Goal: Feedback & Contribution: Leave review/rating

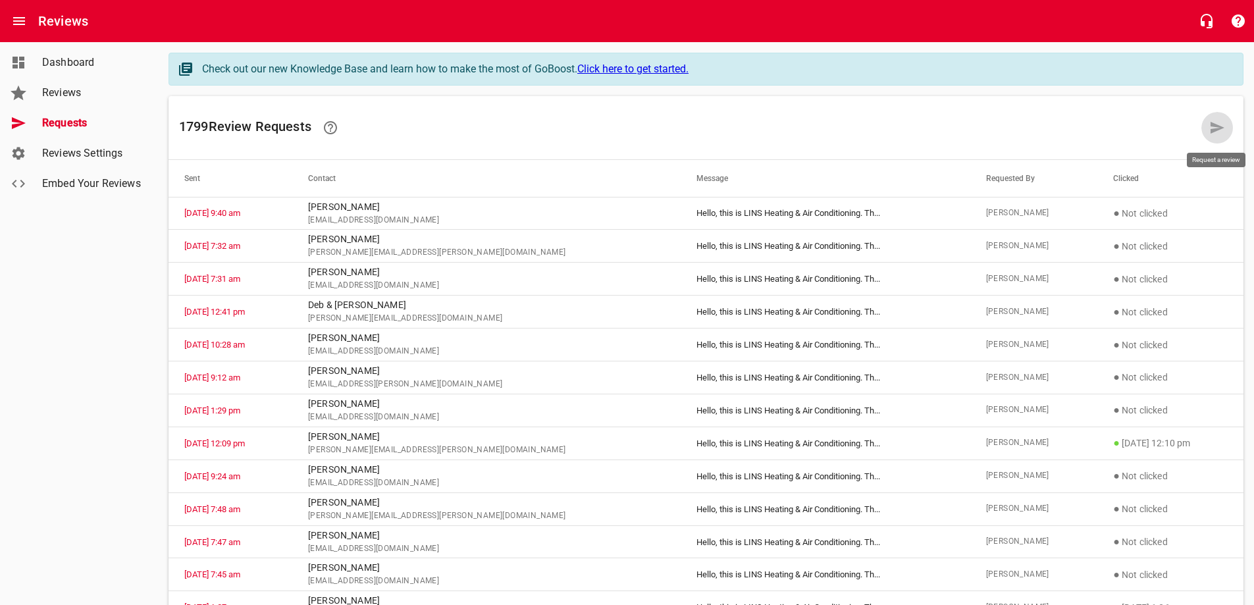
click at [1210, 131] on icon at bounding box center [1217, 128] width 16 height 16
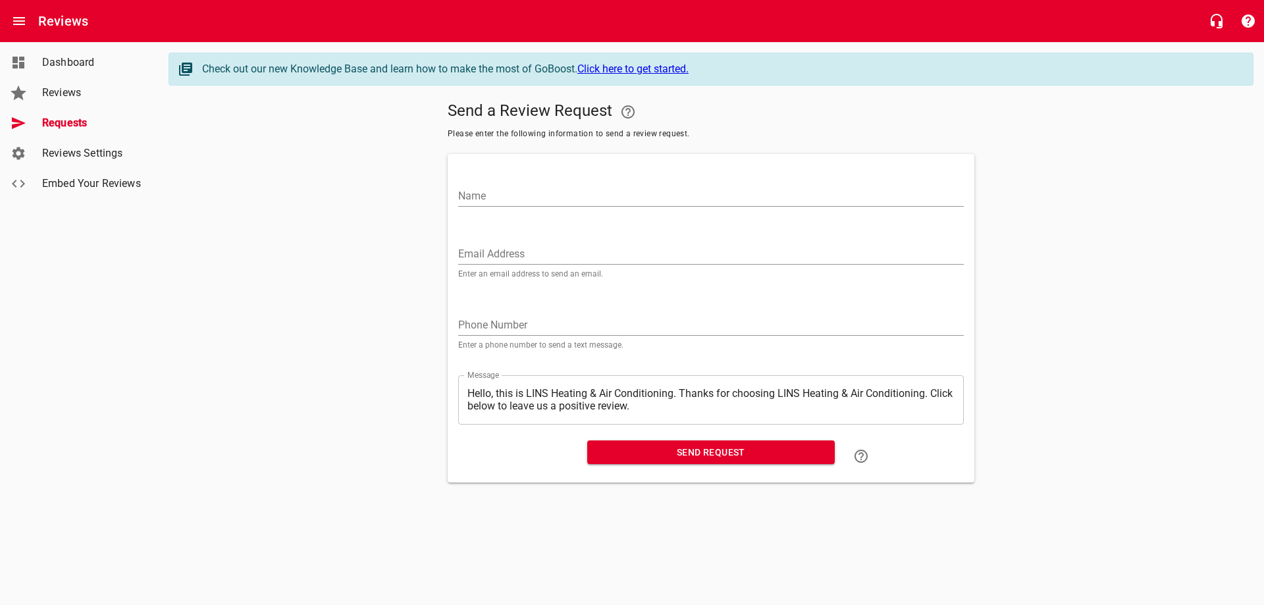
click at [508, 248] on input "Email Address" at bounding box center [711, 254] width 506 height 21
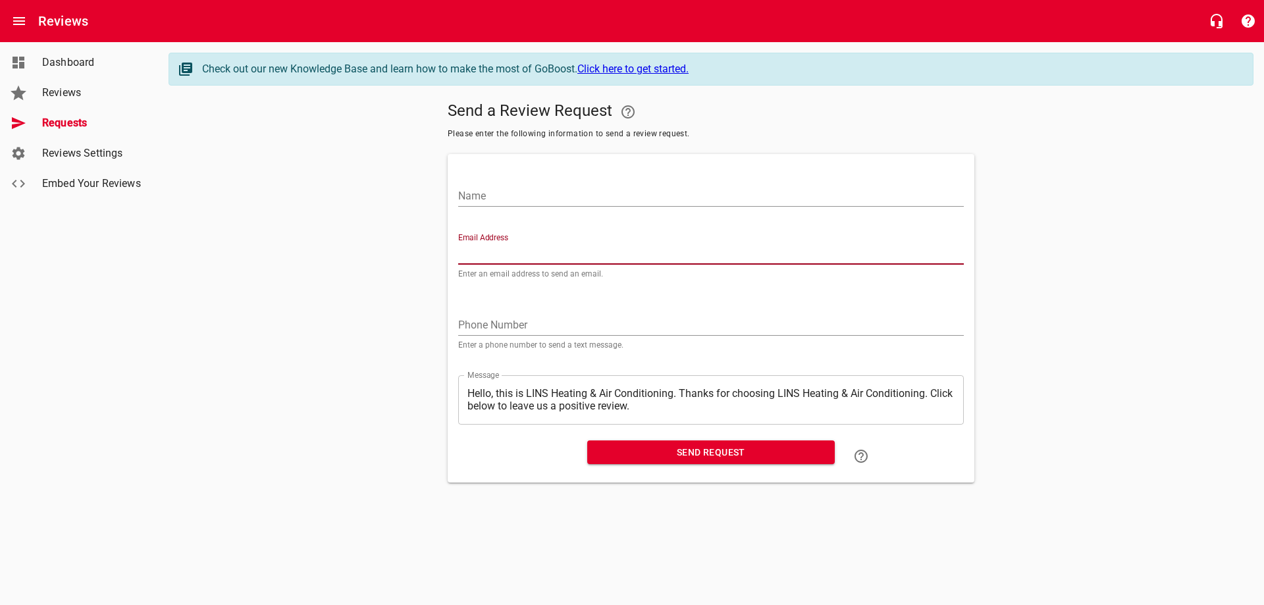
paste input "[EMAIL_ADDRESS][DOMAIN_NAME]"
type input "[EMAIL_ADDRESS][DOMAIN_NAME]"
click at [516, 194] on input "Name" at bounding box center [711, 196] width 506 height 21
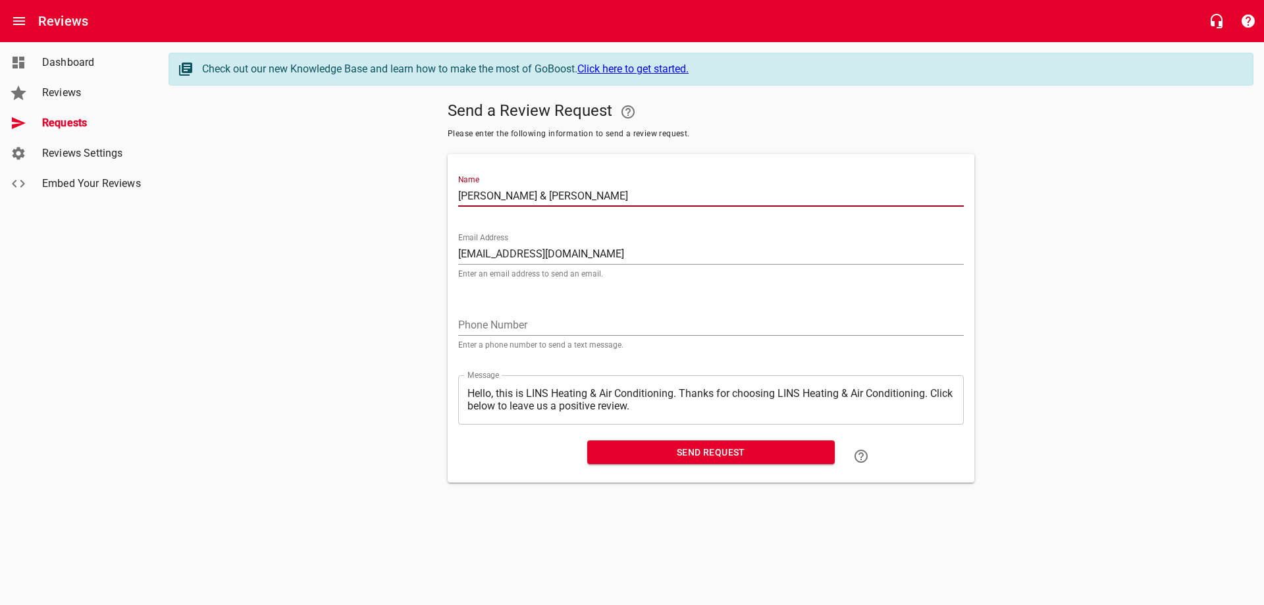
type input "[PERSON_NAME] & [PERSON_NAME]"
click at [675, 450] on span "Send Request" at bounding box center [711, 452] width 226 height 16
